Goal: Task Accomplishment & Management: Complete application form

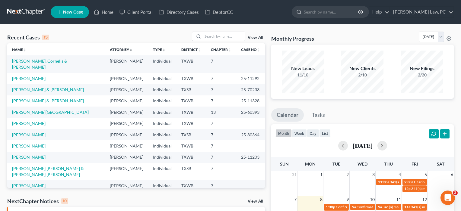
click at [49, 62] on link "[PERSON_NAME], Cornelis & [PERSON_NAME]" at bounding box center [39, 64] width 55 height 11
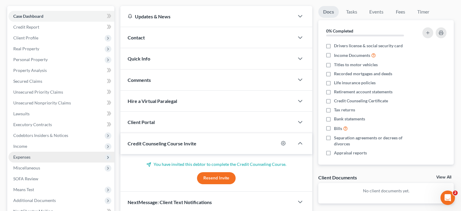
scroll to position [62, 0]
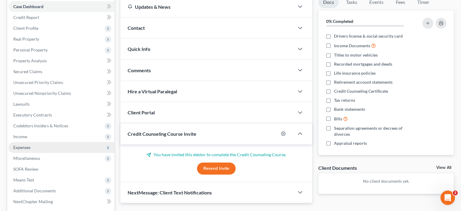
click at [22, 149] on span "Expenses" at bounding box center [21, 147] width 17 height 5
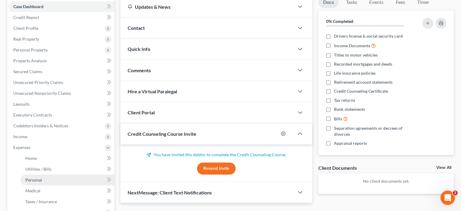
click at [35, 182] on span "Personal" at bounding box center [33, 180] width 17 height 5
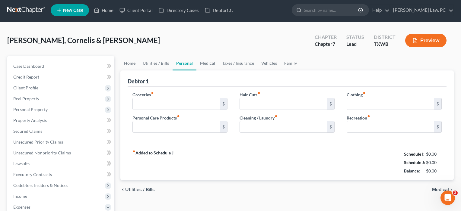
type input "0.00"
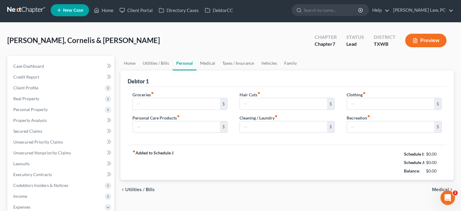
type input "0.00"
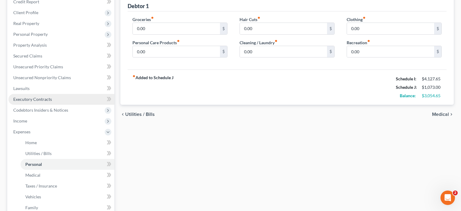
scroll to position [82, 0]
